Goal: Check status: Check status

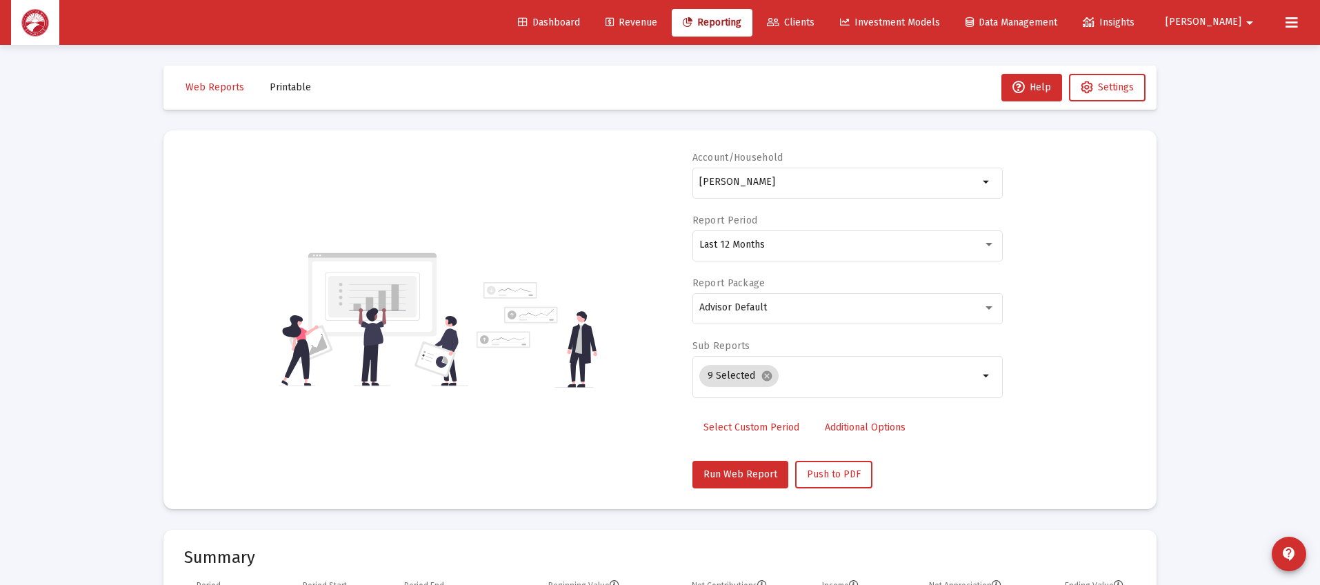
select select "View all"
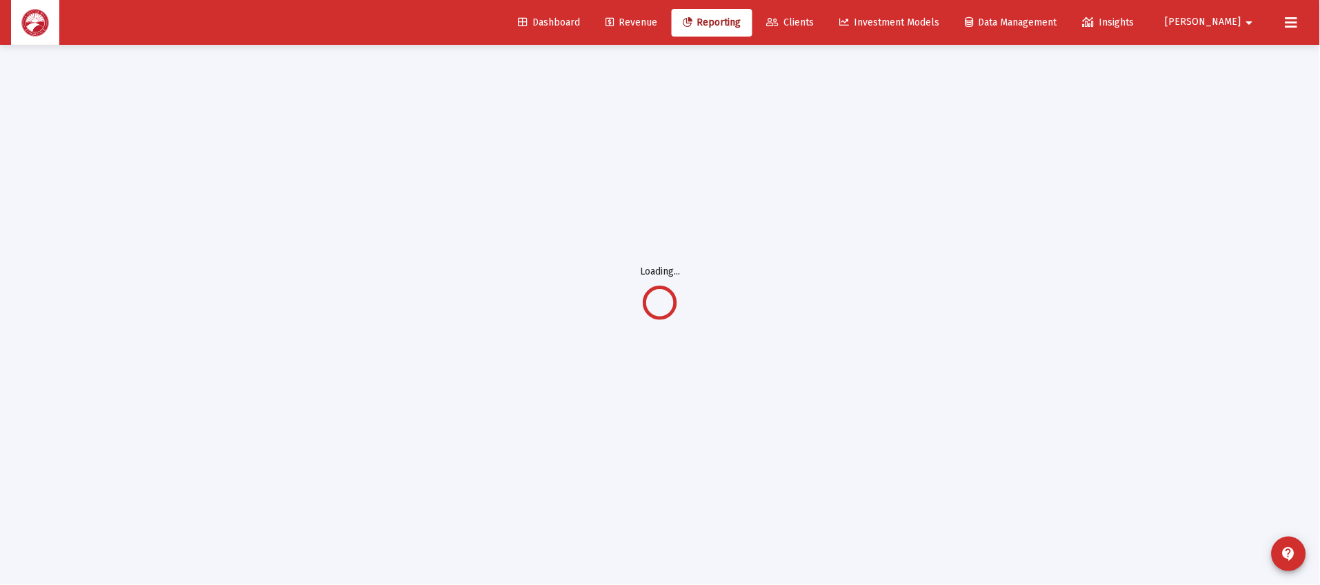
scroll to position [44, 0]
click at [815, 23] on span "Clients" at bounding box center [791, 23] width 48 height 12
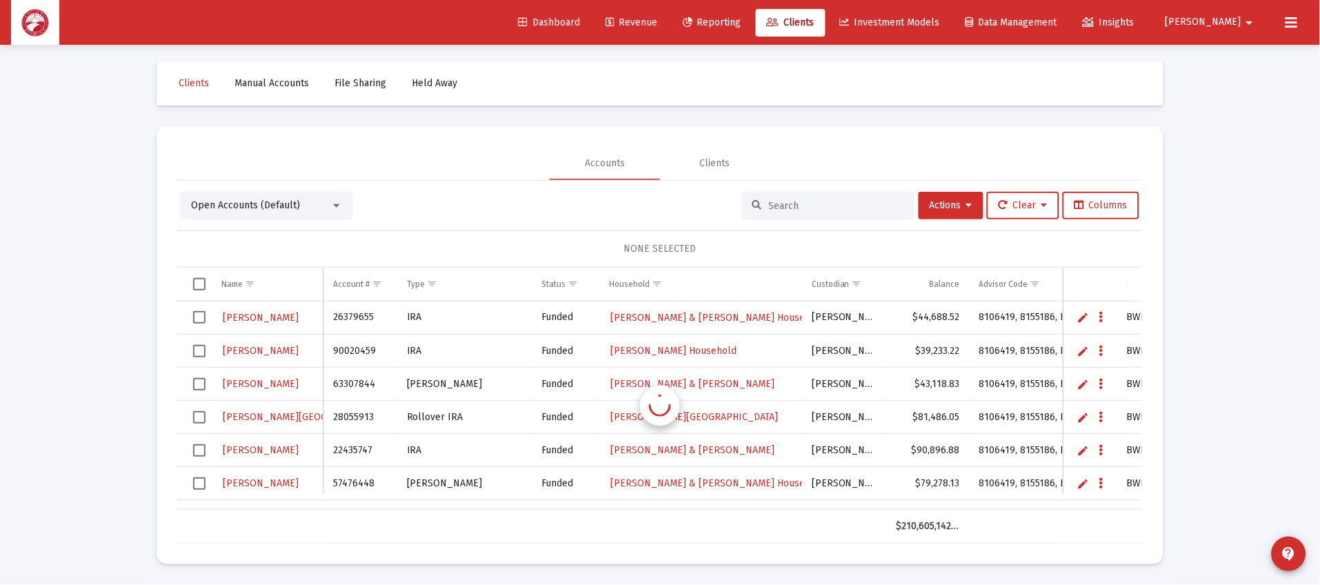
scroll to position [4, 0]
click at [811, 206] on input at bounding box center [836, 206] width 135 height 12
type input "[PERSON_NAME]"
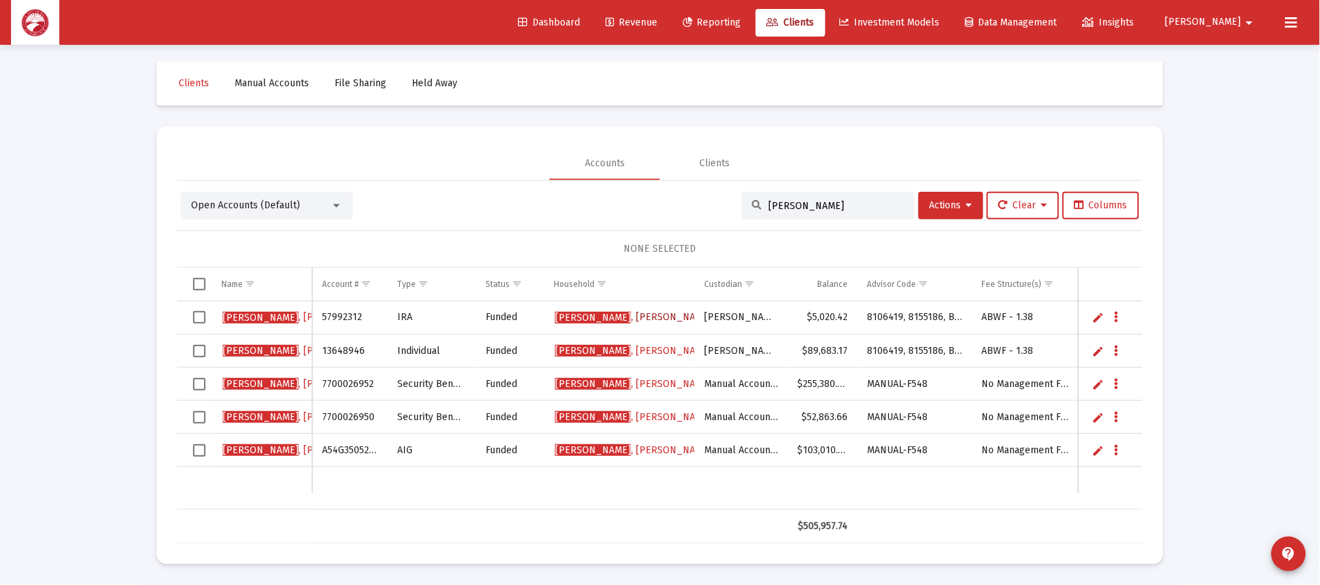
click at [632, 312] on span "[PERSON_NAME]" at bounding box center [633, 317] width 157 height 12
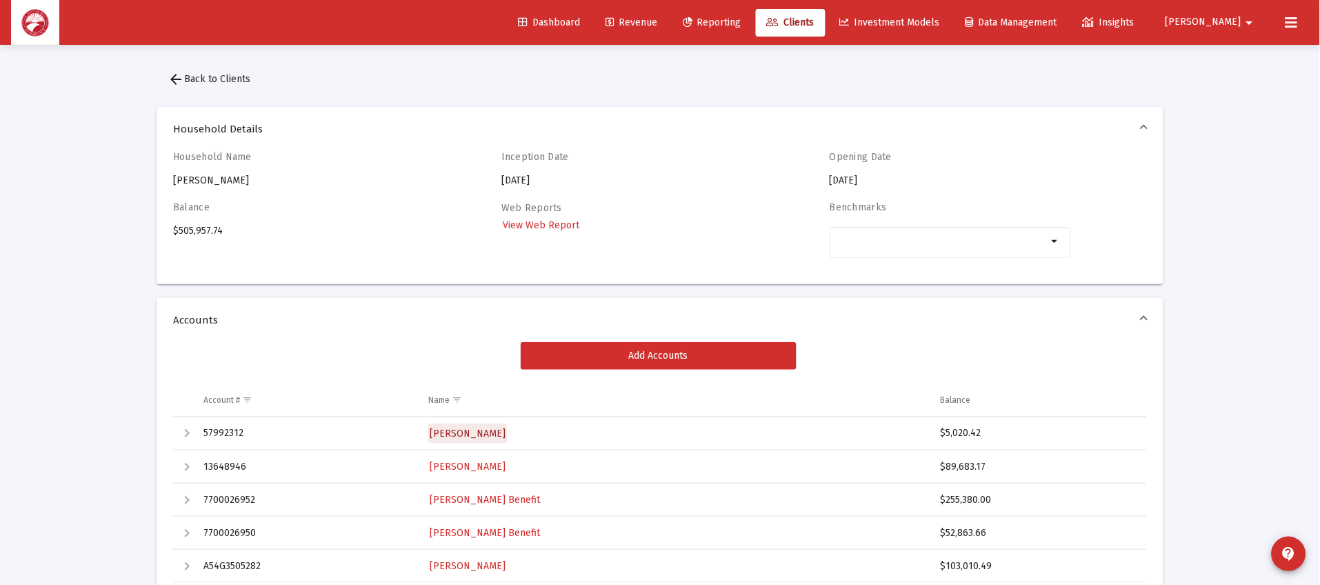
click at [501, 430] on span "[PERSON_NAME]" at bounding box center [468, 434] width 76 height 12
click at [501, 463] on span "[PERSON_NAME]" at bounding box center [468, 467] width 76 height 12
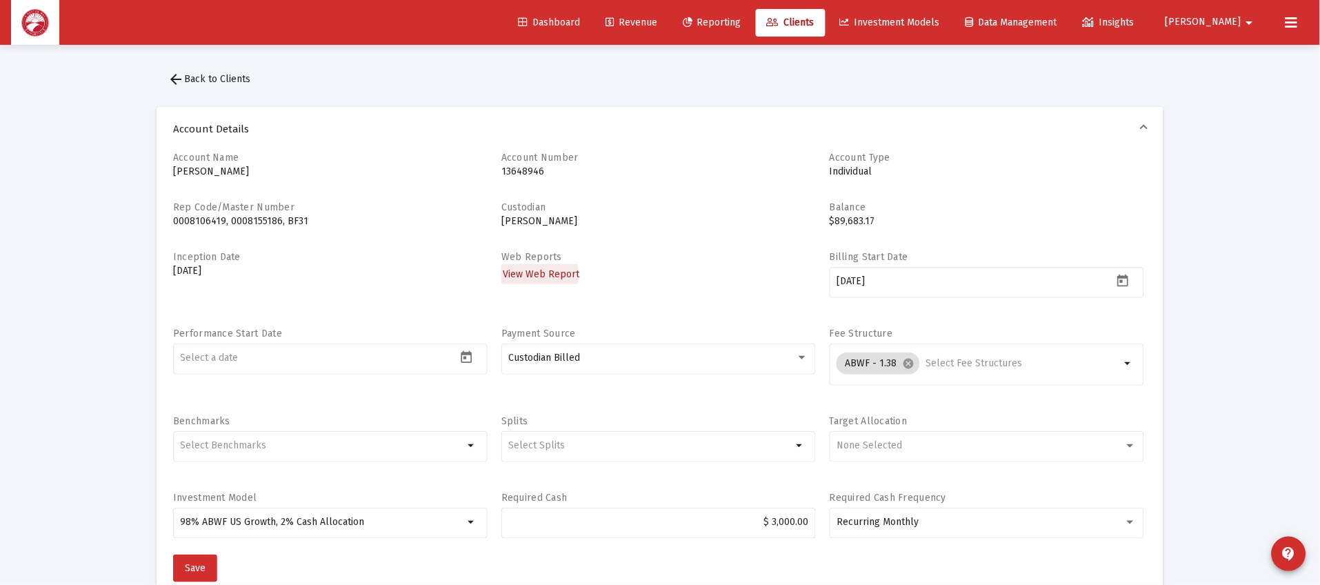
click at [515, 275] on span "View Web Report" at bounding box center [541, 274] width 77 height 12
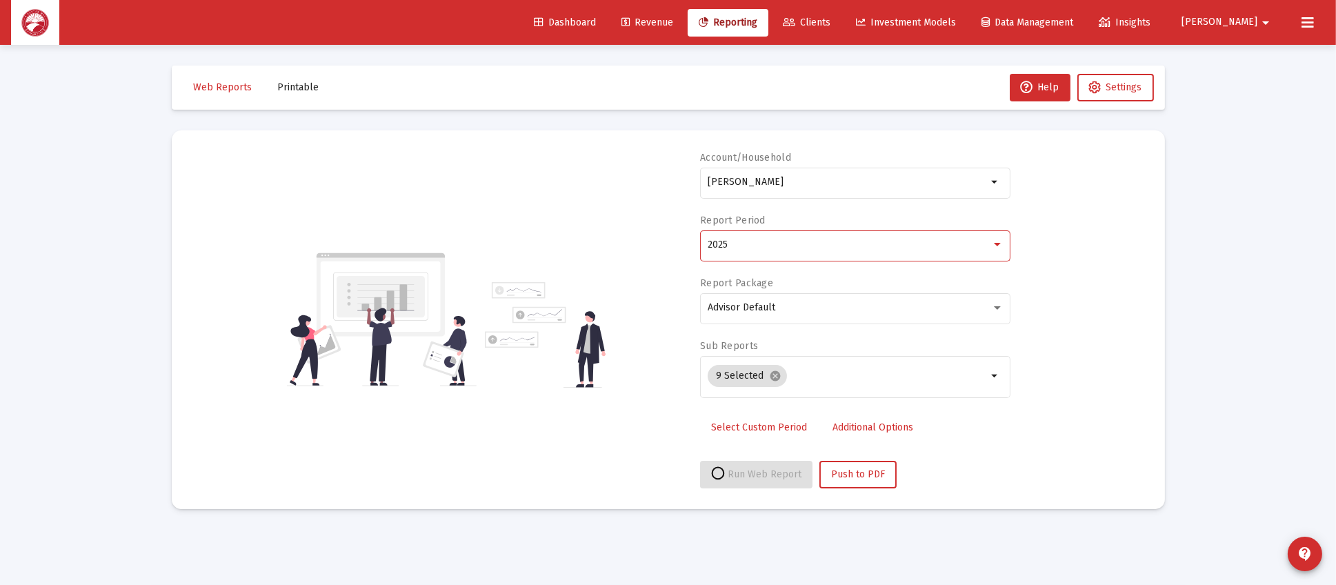
click at [759, 246] on div "2025" at bounding box center [849, 244] width 283 height 11
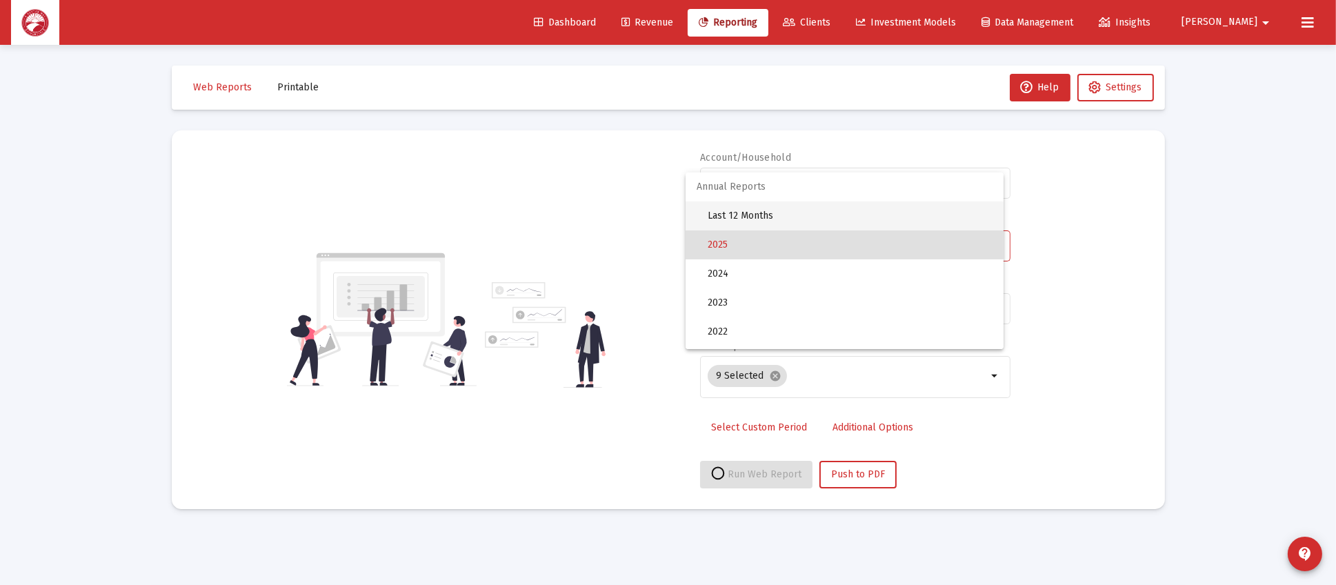
click at [782, 219] on span "Last 12 Months" at bounding box center [850, 215] width 285 height 29
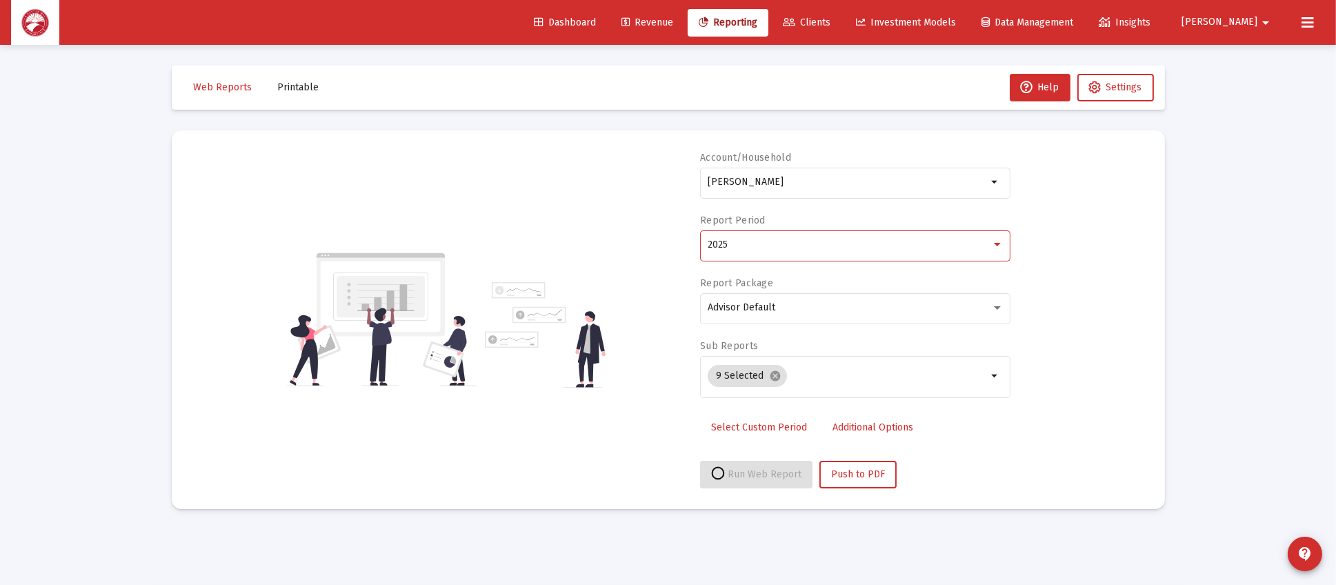
select select "View all"
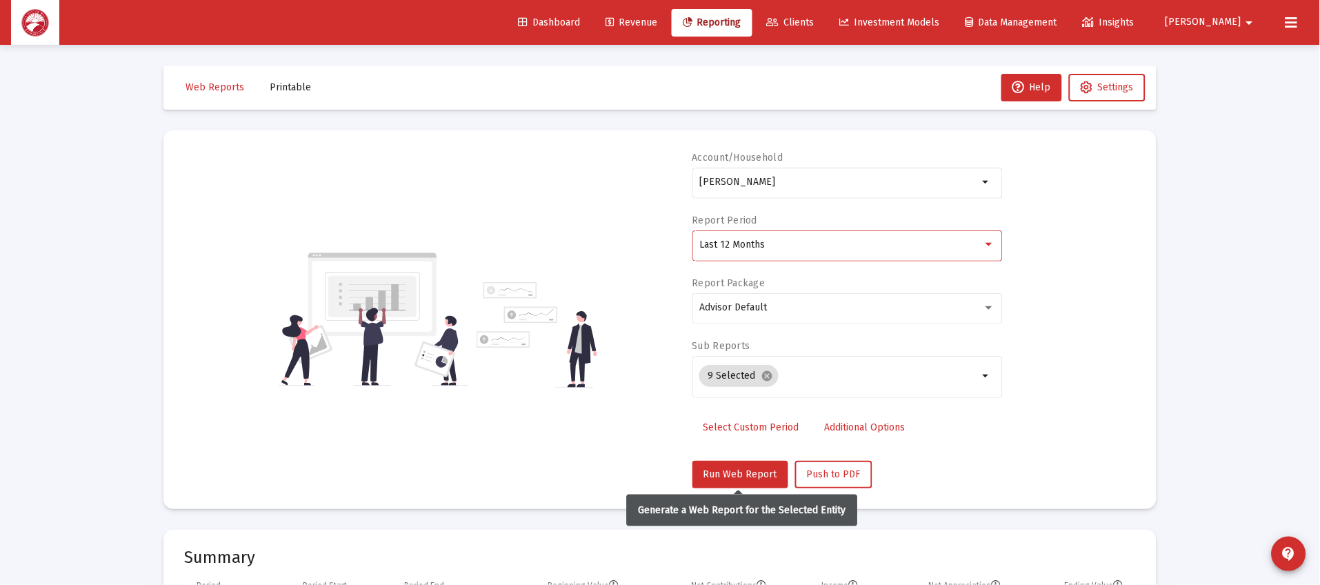
click at [755, 458] on div "Account/[PERSON_NAME] Individual arrow_drop_down Report Period Last 12 Months R…" at bounding box center [848, 319] width 310 height 337
click at [748, 469] on span "Run Web Report" at bounding box center [741, 474] width 74 height 12
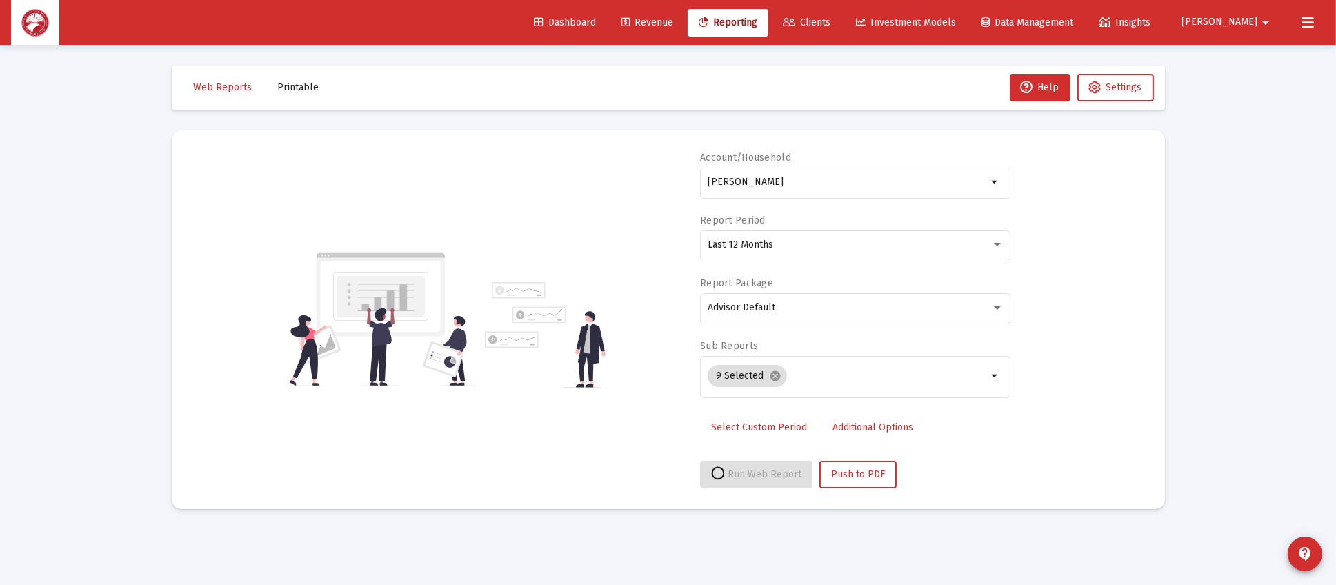
select select "View all"
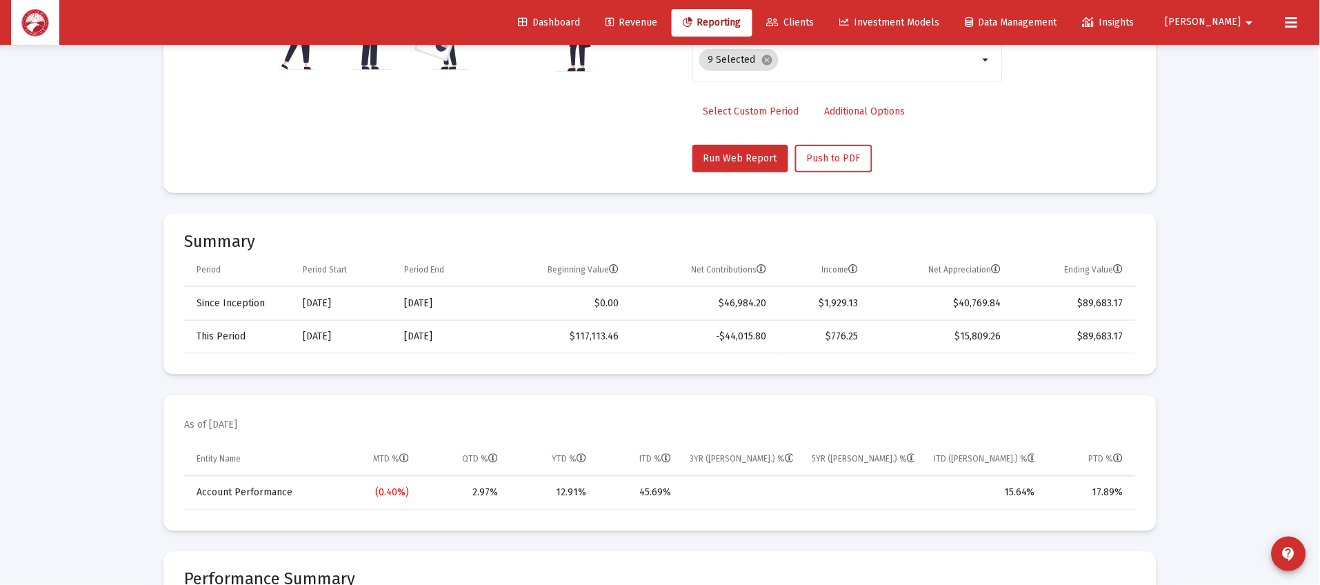
scroll to position [517, 0]
